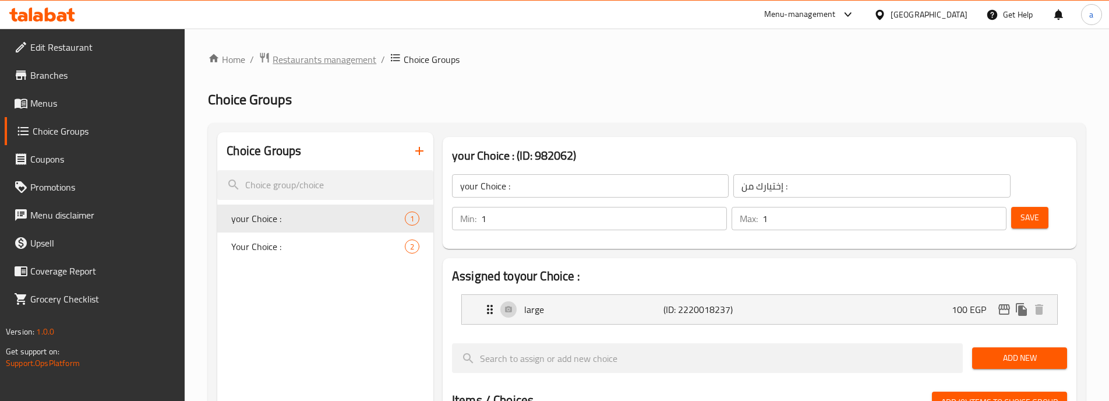
click at [284, 61] on span "Restaurants management" at bounding box center [325, 59] width 104 height 14
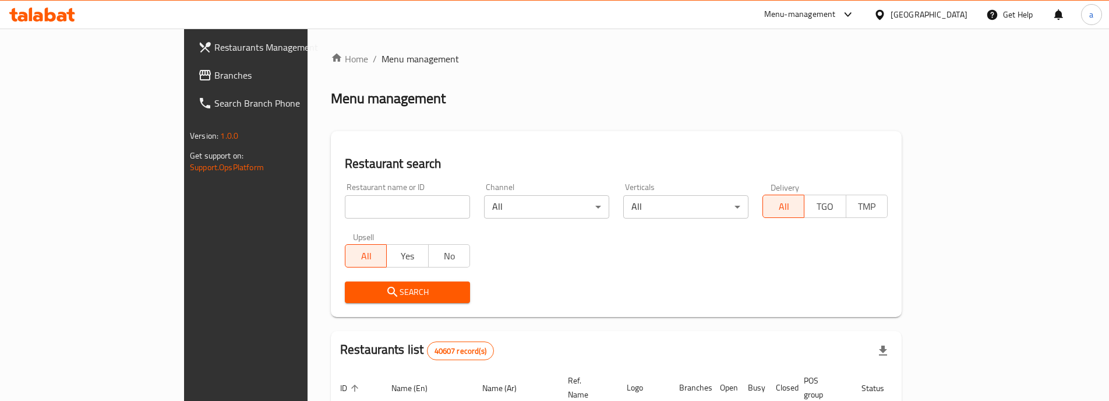
click at [214, 75] on span "Branches" at bounding box center [287, 75] width 146 height 14
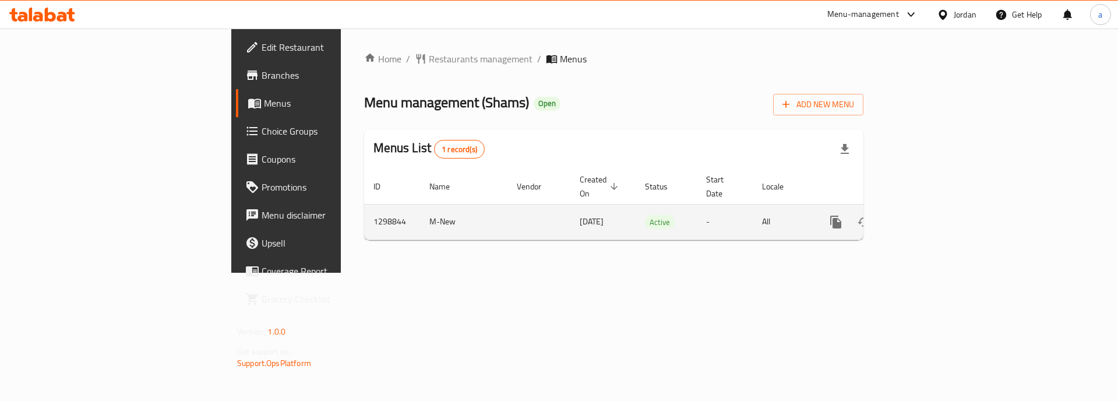
click at [927, 215] on icon "enhanced table" at bounding box center [920, 222] width 14 height 14
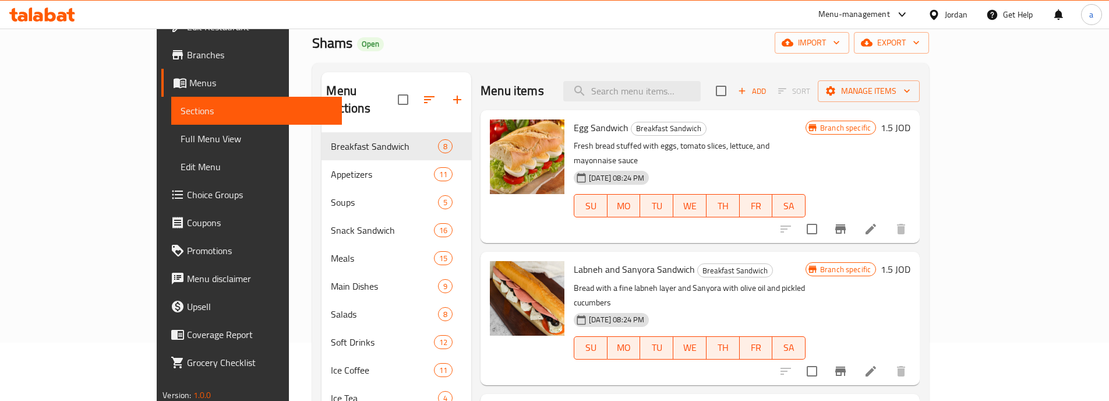
scroll to position [31, 0]
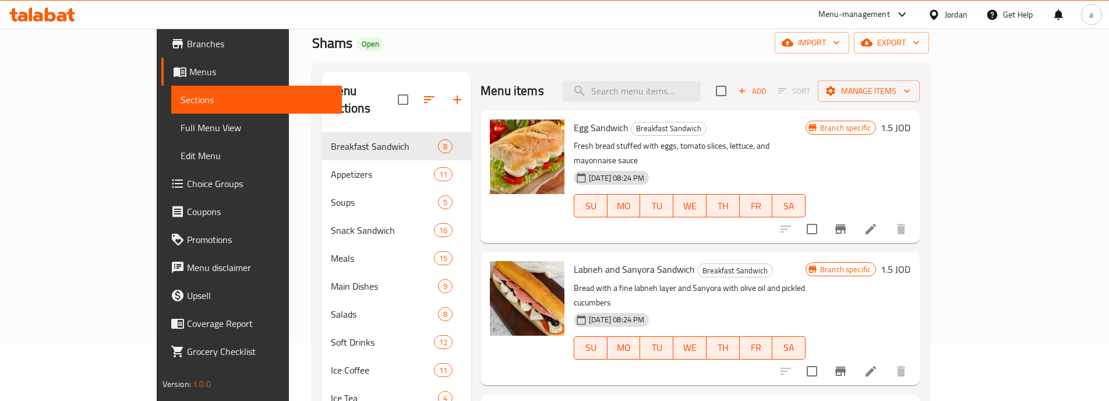
click at [161, 190] on link "Choice Groups" at bounding box center [251, 184] width 181 height 28
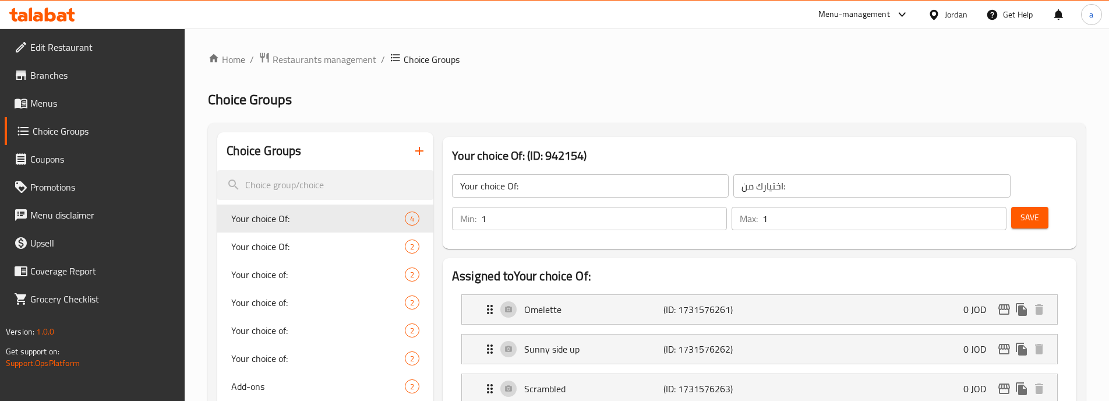
click at [80, 101] on span "Menus" at bounding box center [103, 103] width 146 height 14
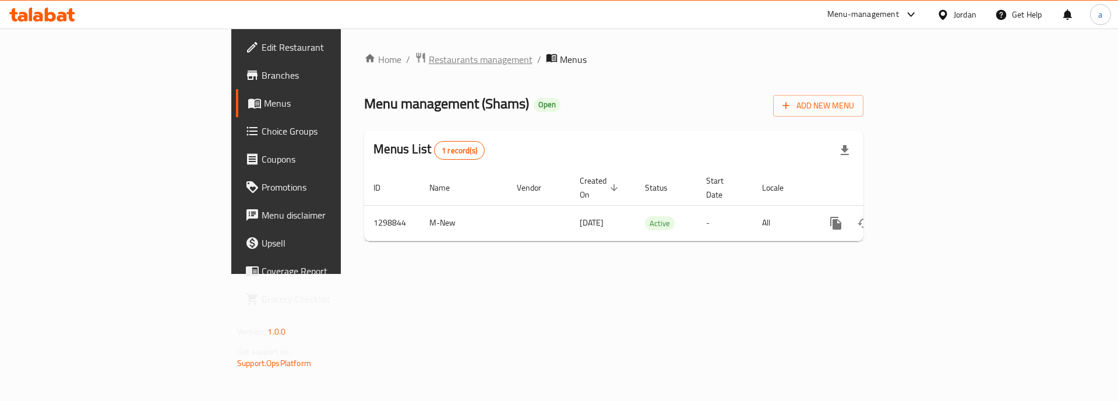
click at [429, 58] on span "Restaurants management" at bounding box center [481, 59] width 104 height 14
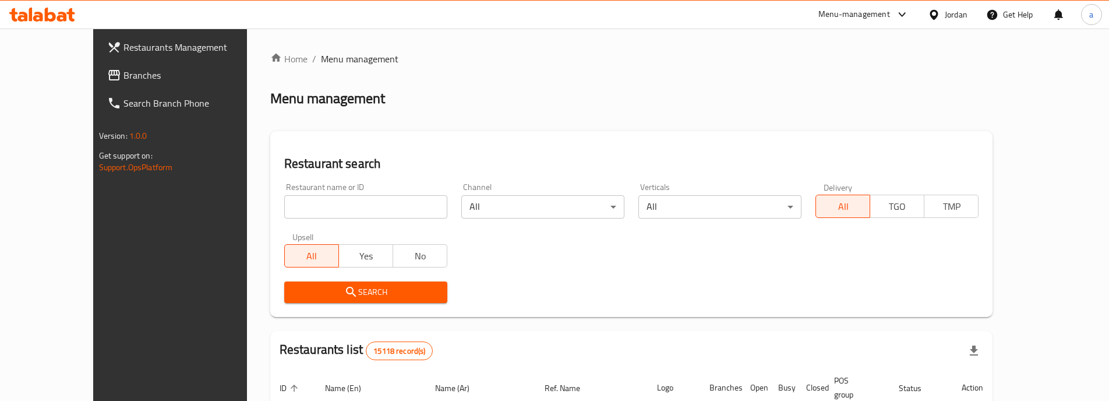
click at [123, 76] on span "Branches" at bounding box center [196, 75] width 146 height 14
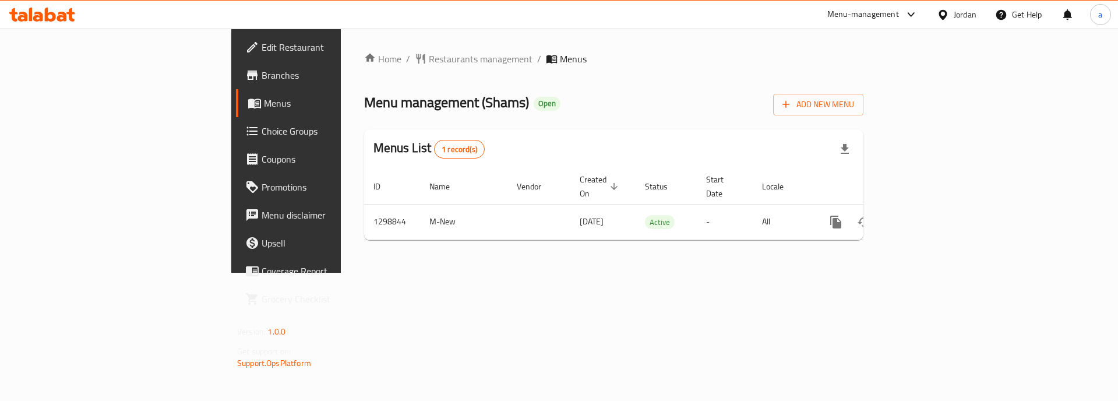
click at [262, 136] on span "Choice Groups" at bounding box center [335, 131] width 147 height 14
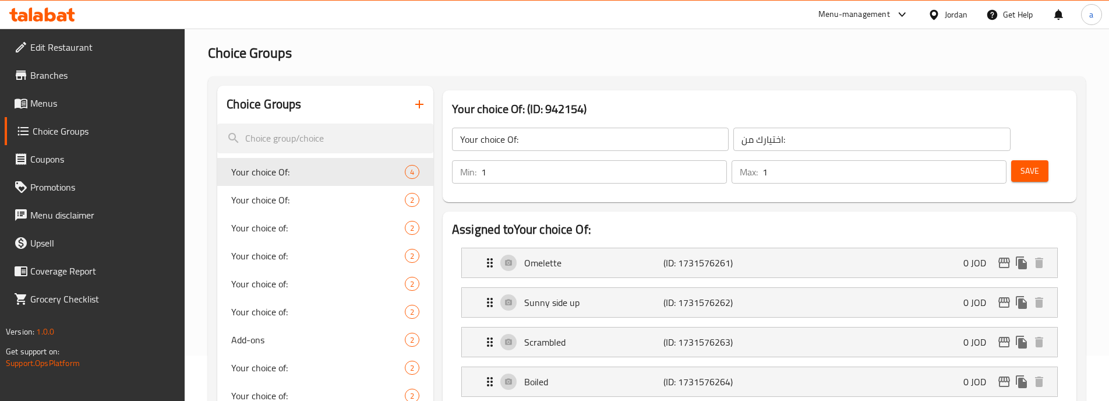
scroll to position [44, 0]
click at [263, 209] on span "Your choice Of:" at bounding box center [300, 202] width 139 height 14
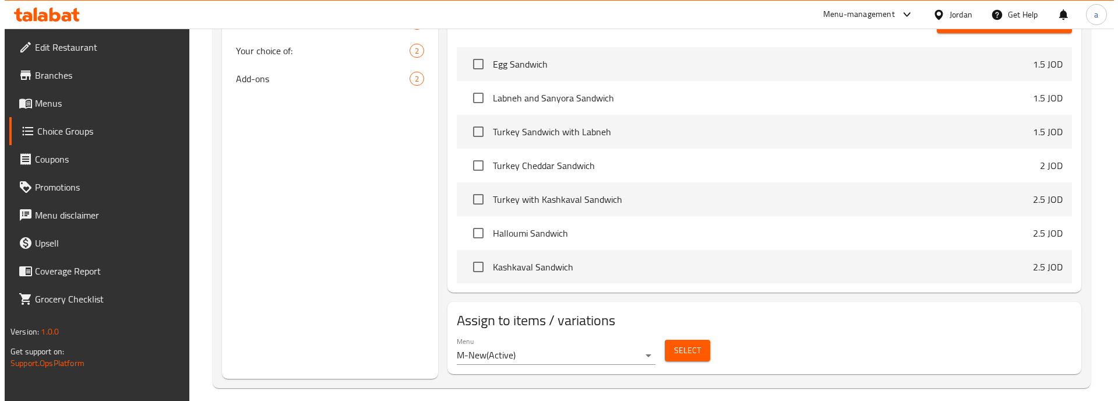
scroll to position [429, 0]
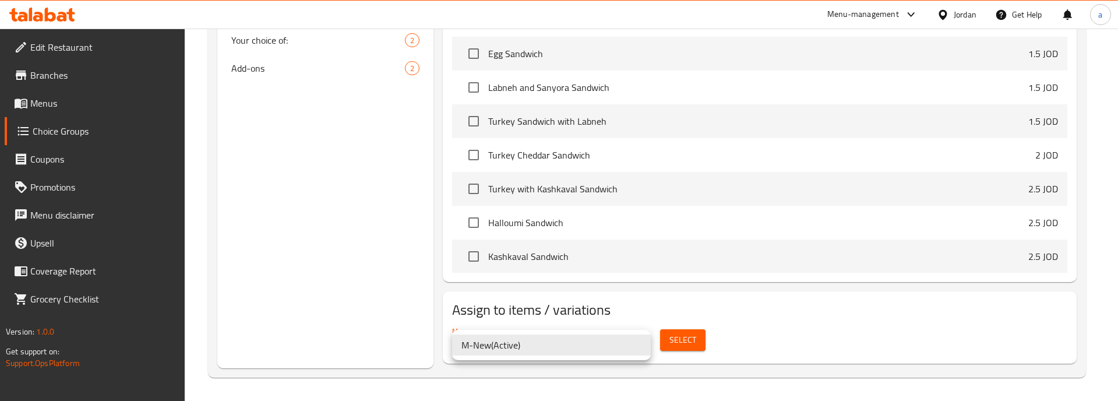
click at [680, 342] on div at bounding box center [559, 200] width 1118 height 401
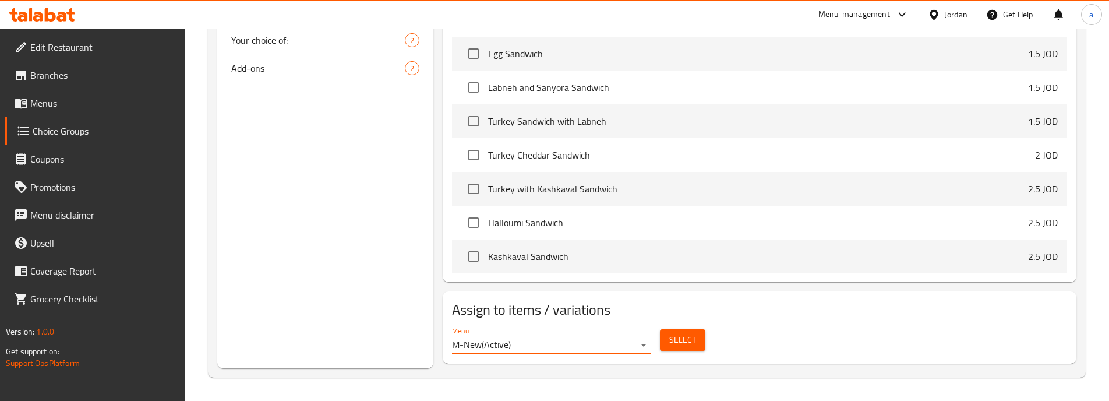
click at [694, 345] on span "Select" at bounding box center [682, 340] width 27 height 15
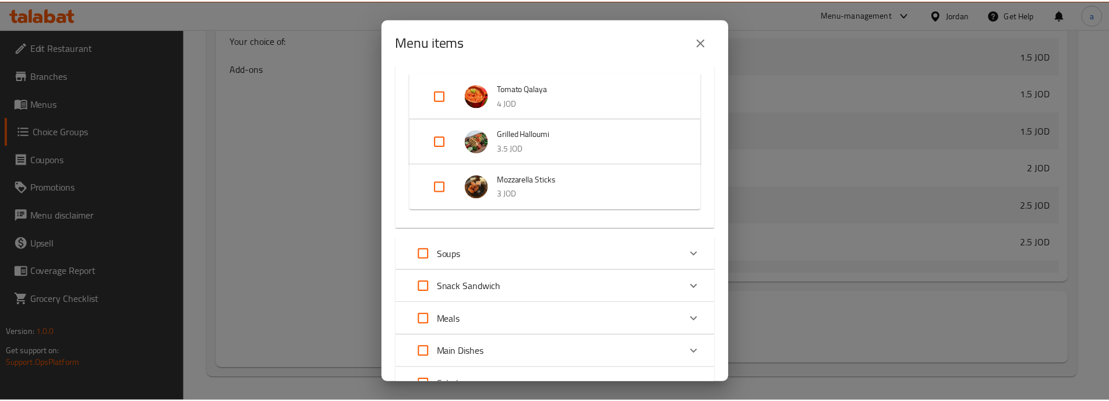
scroll to position [583, 0]
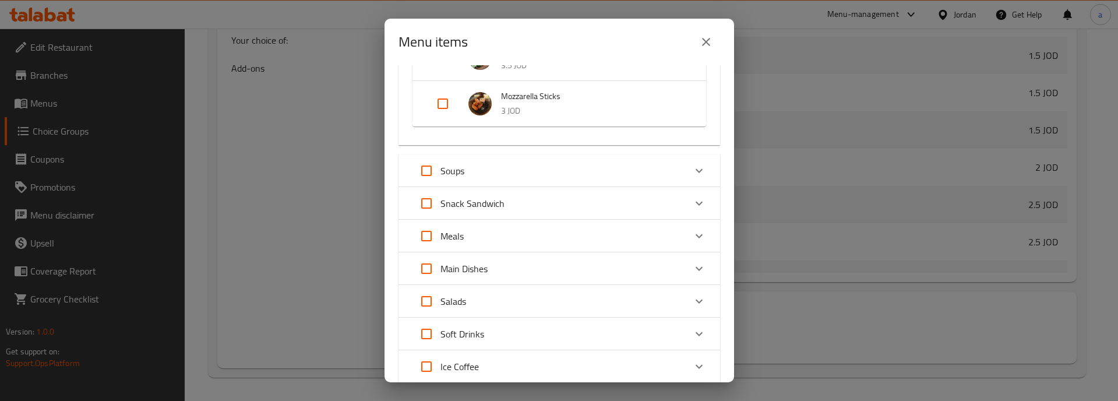
click at [934, 327] on div "Menu items 1 / 165 items selected ​ Breakfast Sandwich Egg Sandwich 1.5 JOD Lab…" at bounding box center [559, 200] width 1118 height 401
click at [698, 37] on button "close" at bounding box center [706, 42] width 28 height 28
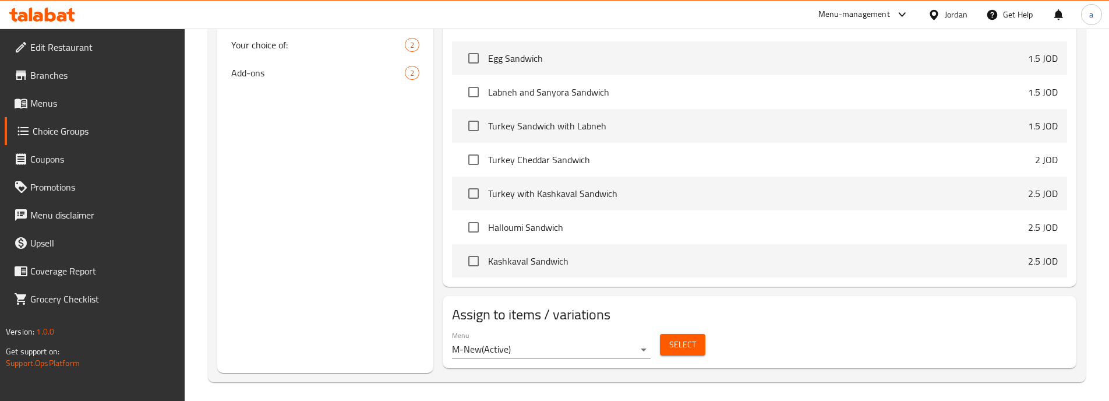
scroll to position [429, 0]
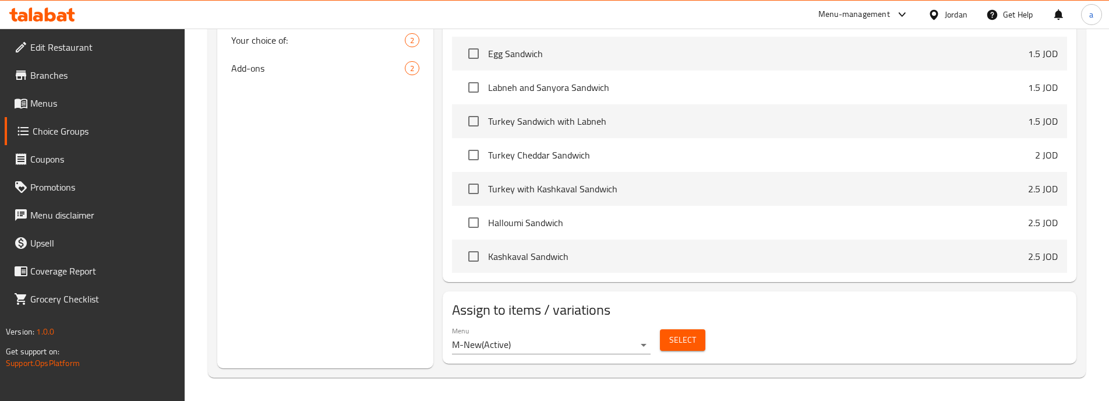
click at [682, 346] on span "Select" at bounding box center [682, 340] width 27 height 15
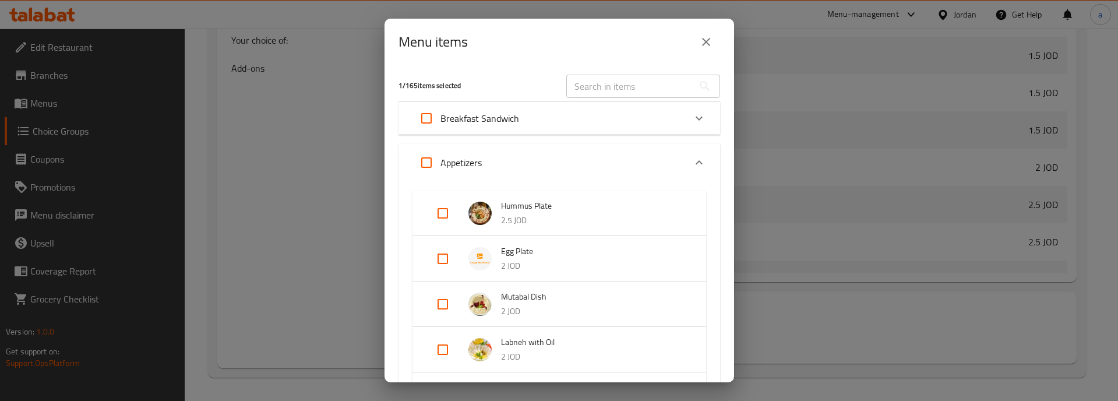
click at [359, 164] on div "Menu items 1 / 165 items selected ​ Breakfast Sandwich Egg Sandwich 1.5 JOD Lab…" at bounding box center [559, 200] width 1118 height 401
click at [715, 40] on button "close" at bounding box center [706, 42] width 28 height 28
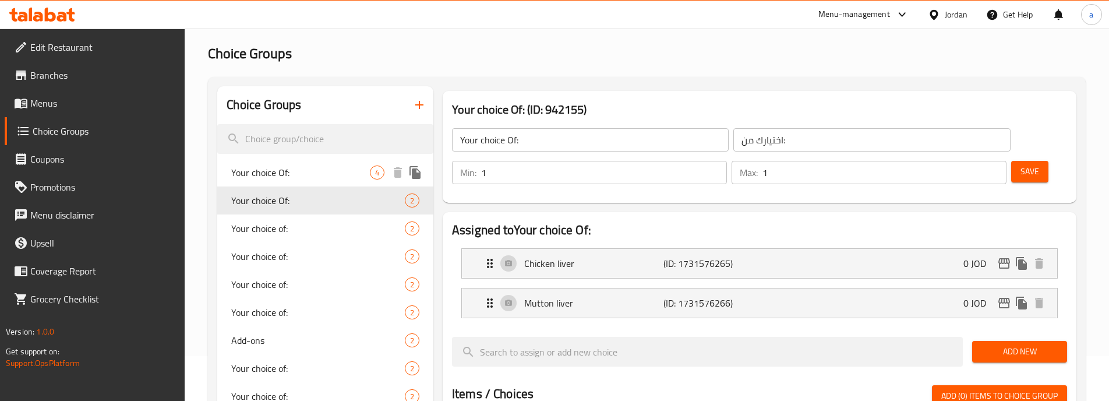
scroll to position [0, 0]
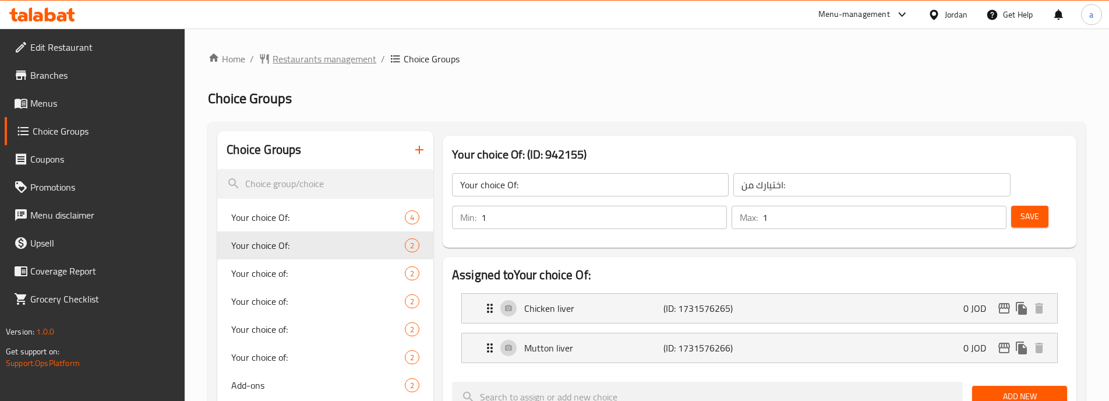
click at [320, 52] on span "Restaurants management" at bounding box center [325, 59] width 104 height 14
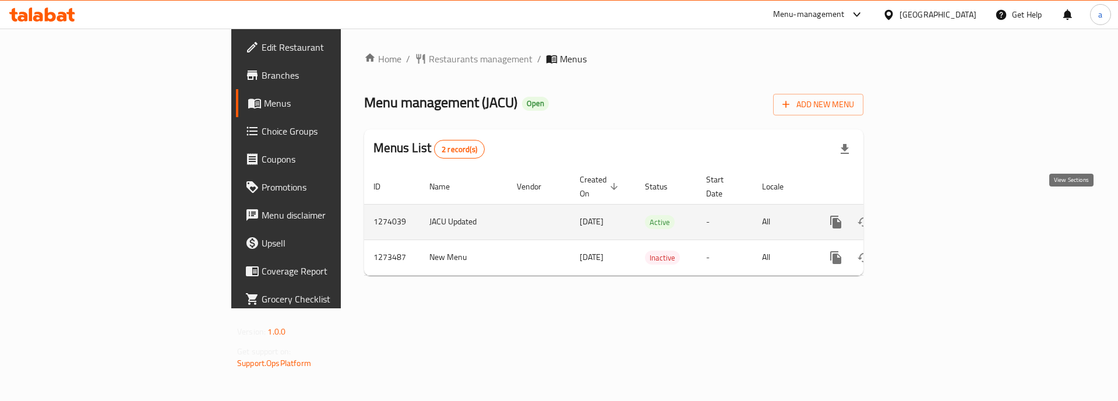
click at [927, 215] on icon "enhanced table" at bounding box center [920, 222] width 14 height 14
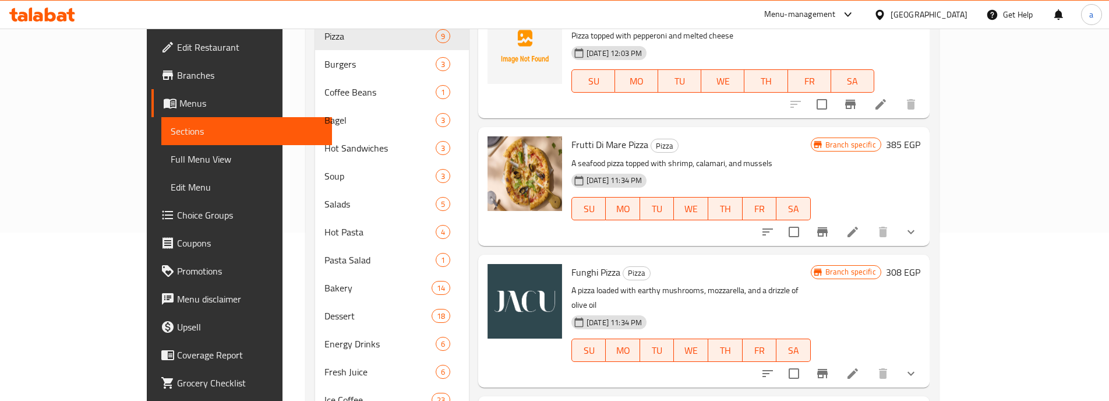
scroll to position [175, 0]
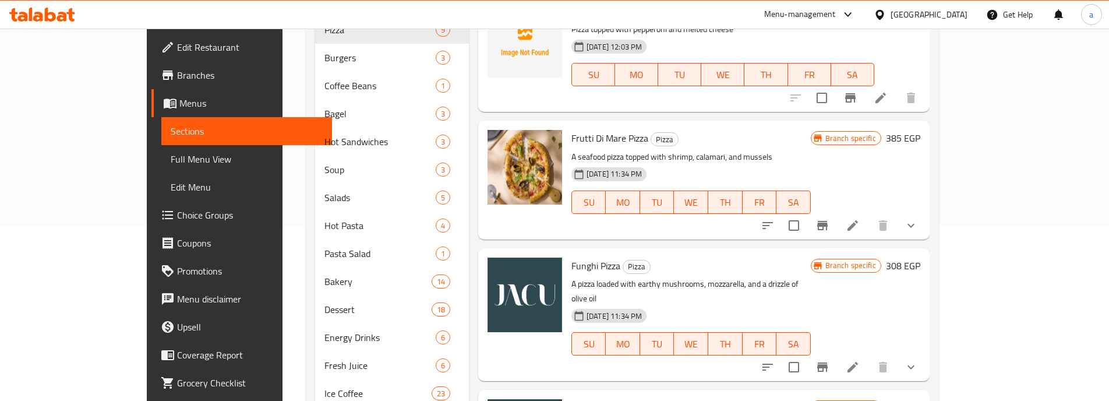
click at [177, 217] on span "Choice Groups" at bounding box center [250, 215] width 146 height 14
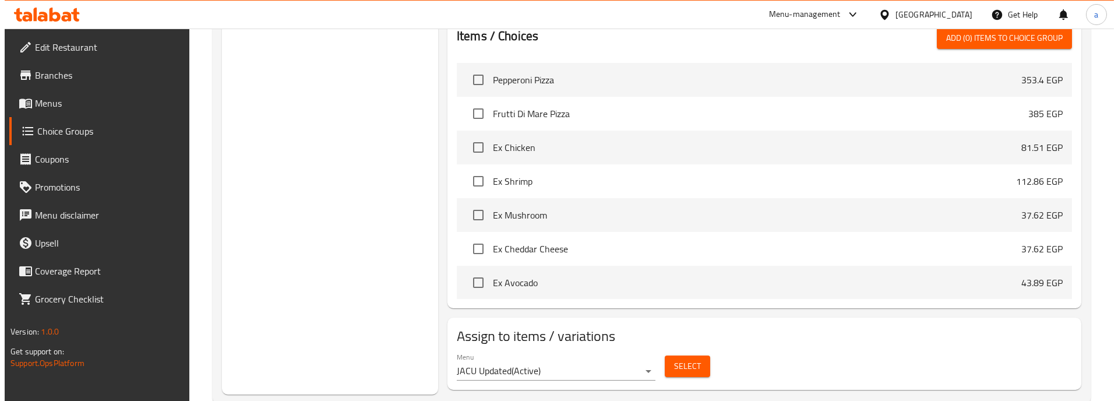
scroll to position [984, 0]
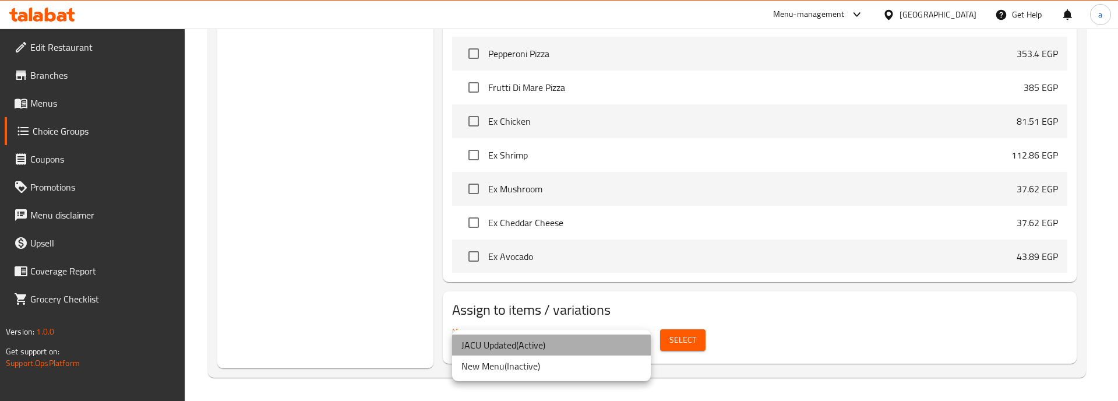
click at [574, 346] on li "JACU Updated ( Active )" at bounding box center [551, 344] width 199 height 21
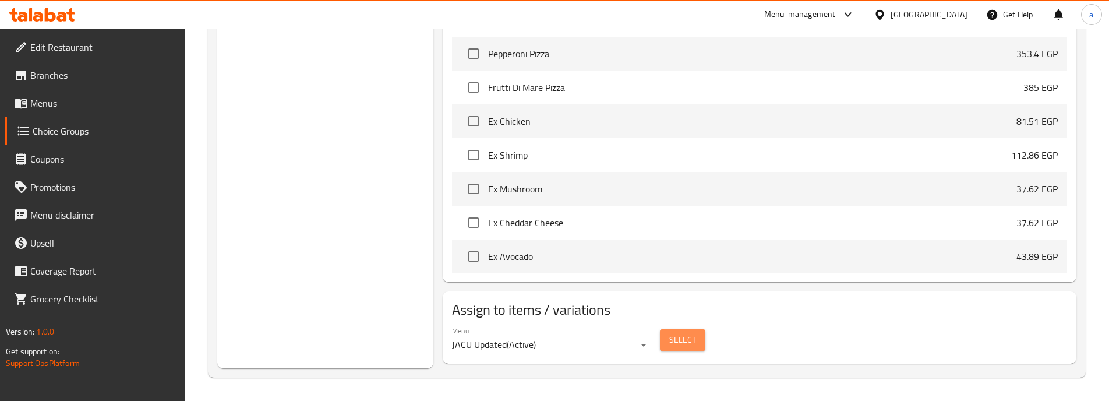
click at [676, 336] on span "Select" at bounding box center [682, 340] width 27 height 15
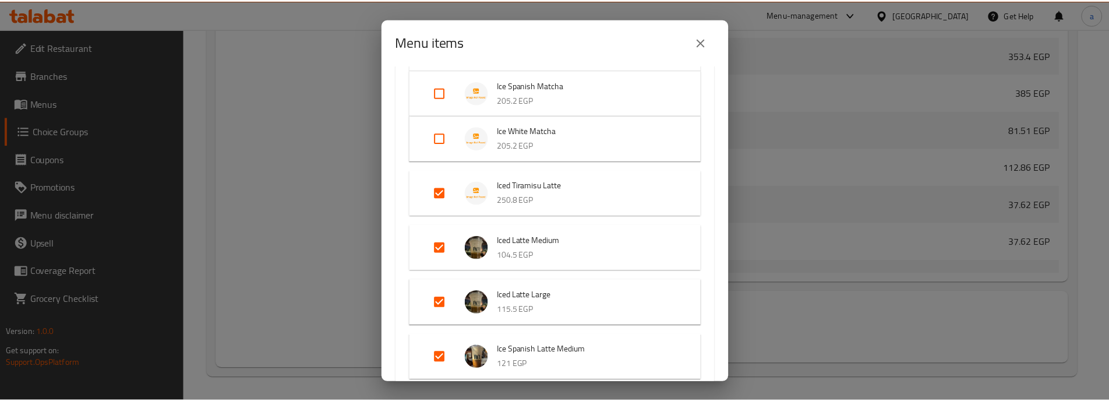
scroll to position [583, 0]
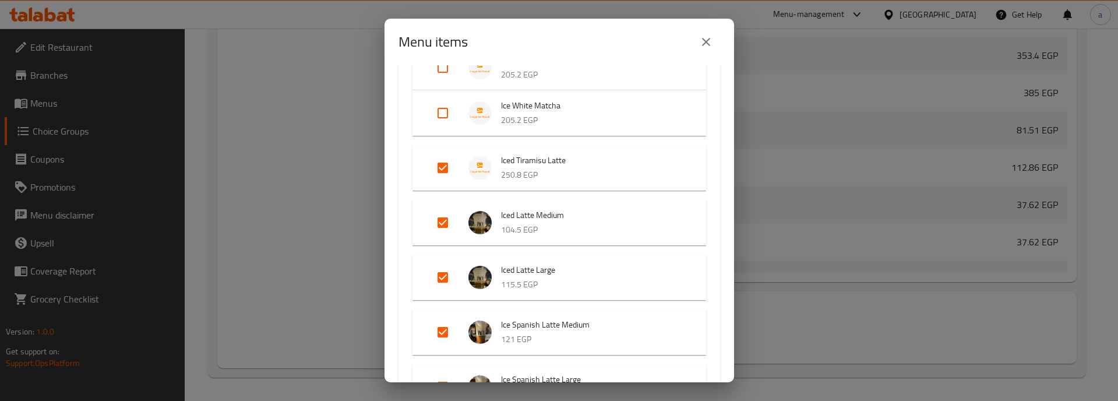
click at [700, 44] on icon "close" at bounding box center [706, 42] width 14 height 14
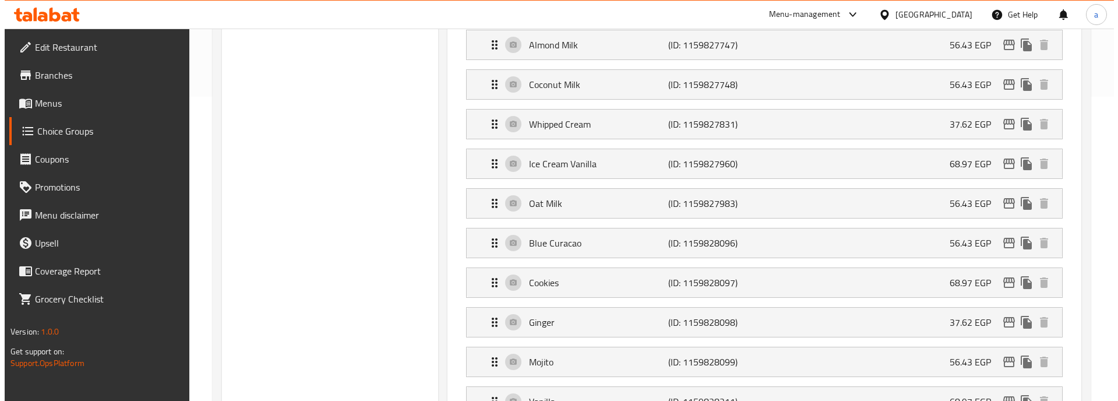
scroll to position [0, 0]
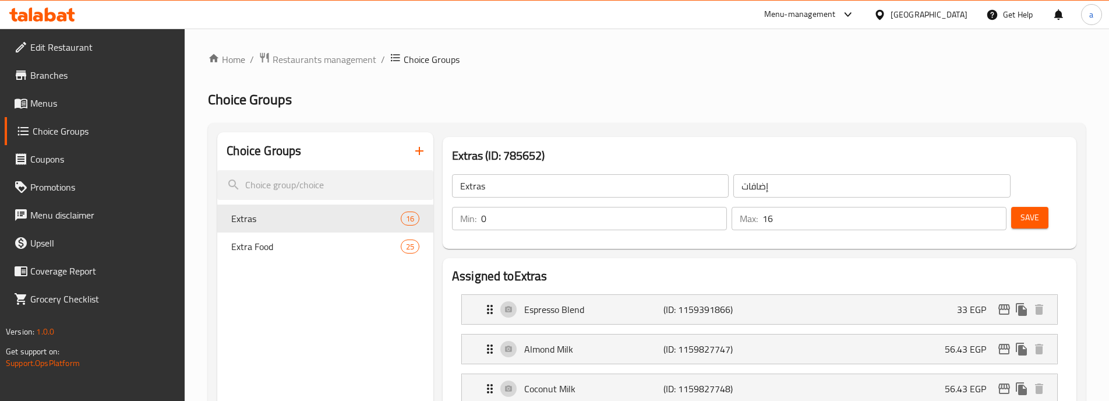
click at [307, 58] on span "Restaurants management" at bounding box center [325, 59] width 104 height 14
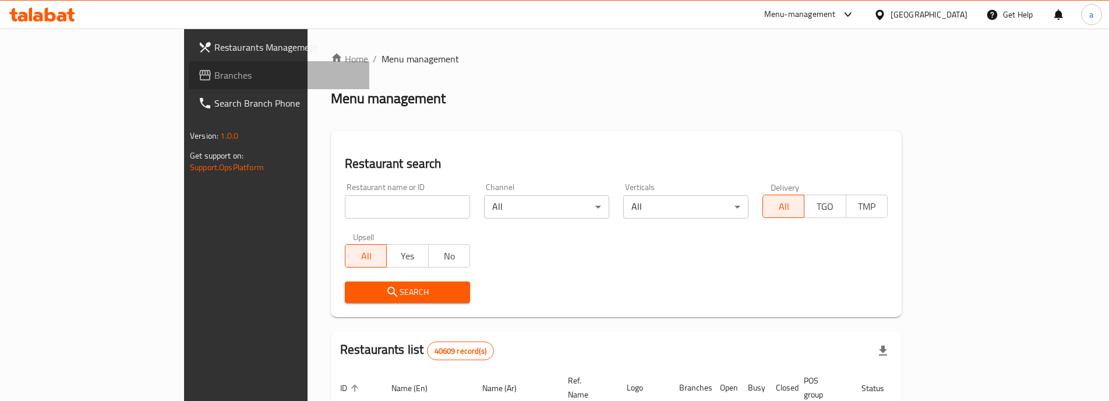
click at [189, 65] on link "Branches" at bounding box center [279, 75] width 181 height 28
